Goal: Task Accomplishment & Management: Manage account settings

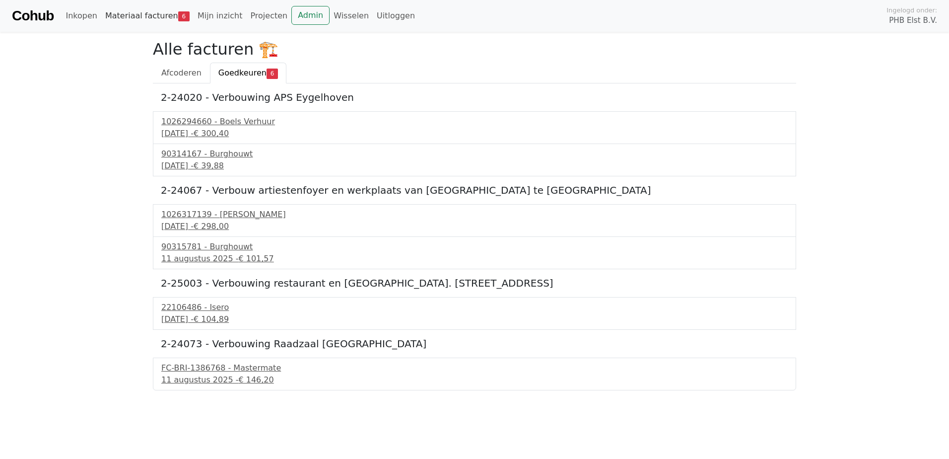
click at [132, 15] on link "Materiaal facturen 6" at bounding box center [147, 16] width 92 height 20
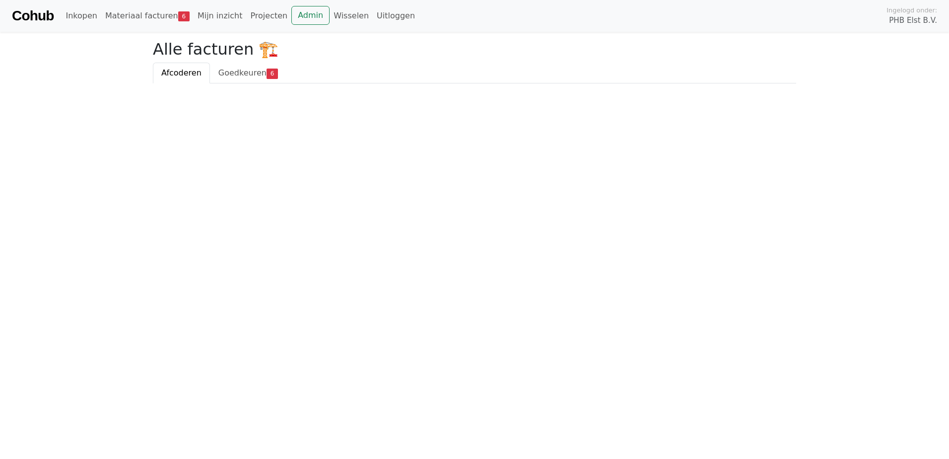
click at [174, 70] on span "Afcoderen" at bounding box center [181, 72] width 40 height 9
click at [229, 72] on span "Goedkeuren" at bounding box center [242, 72] width 48 height 9
